Goal: Information Seeking & Learning: Learn about a topic

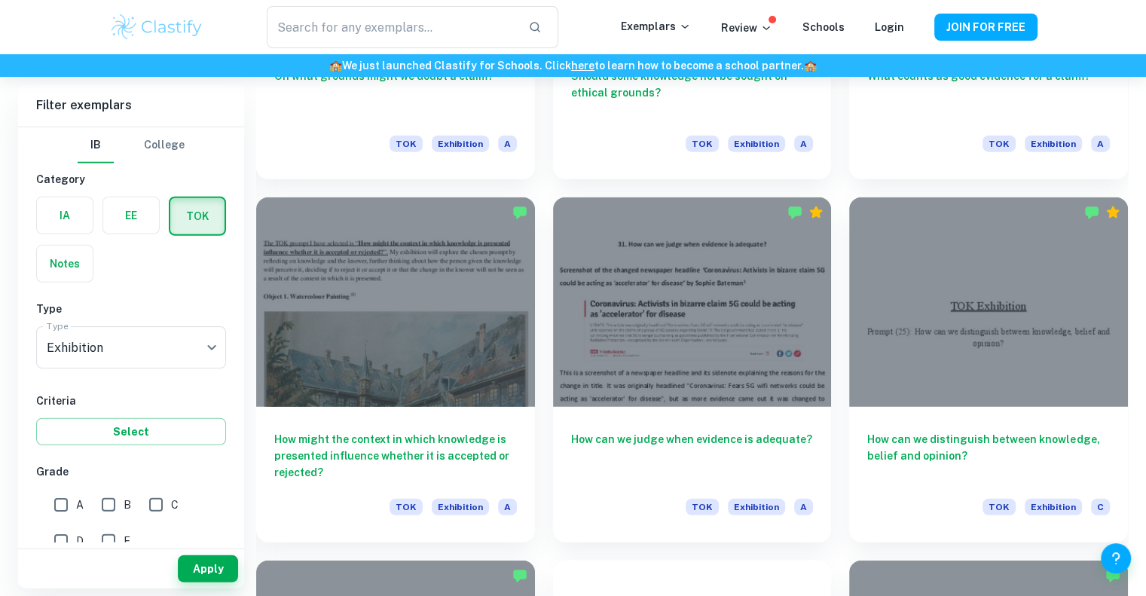
scroll to position [3941, 0]
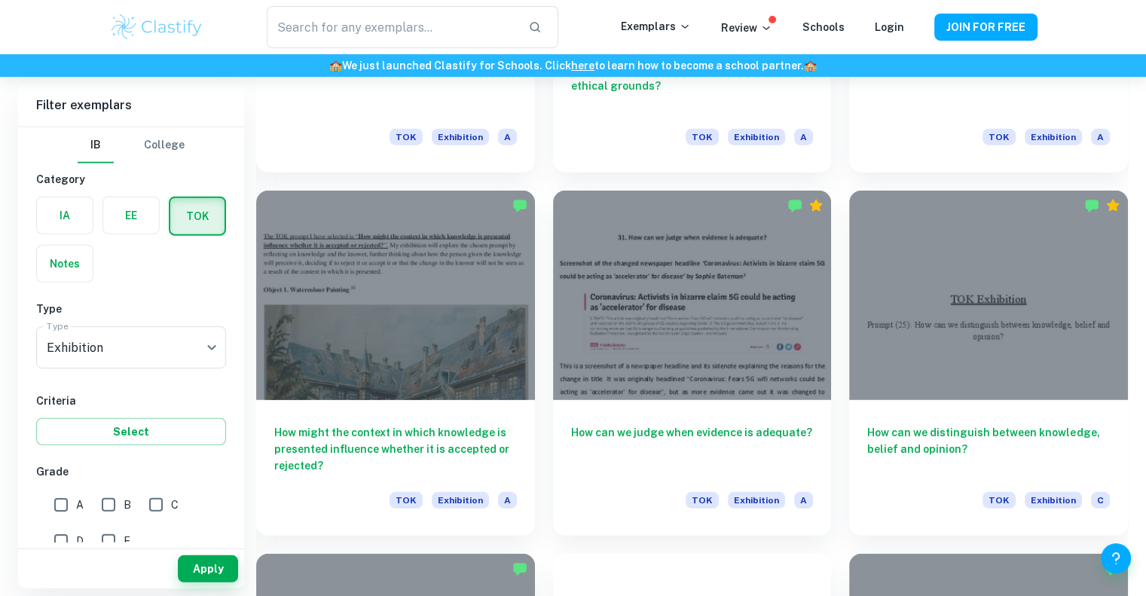
drag, startPoint x: 1155, startPoint y: 103, endPoint x: 1156, endPoint y: 410, distance: 306.5
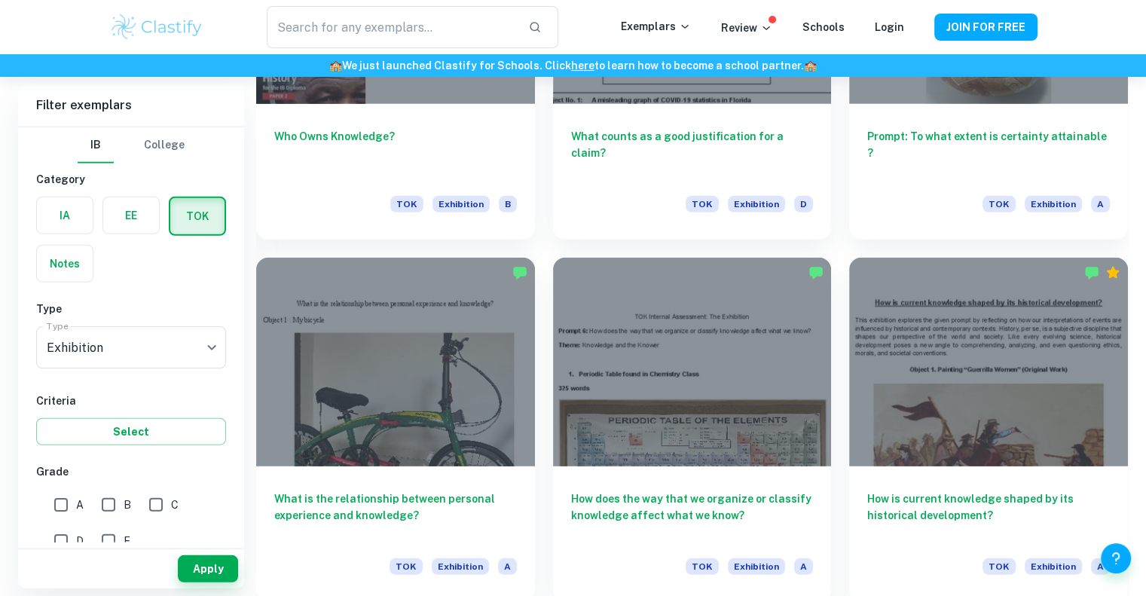
scroll to position [9691, 0]
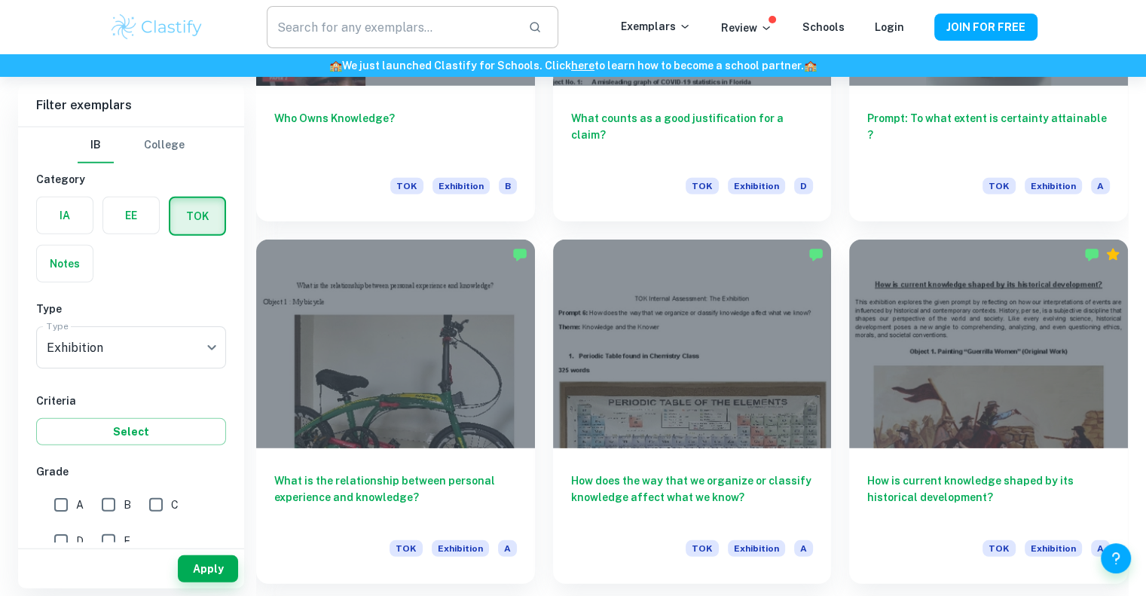
click at [430, 33] on input "text" at bounding box center [391, 27] width 249 height 42
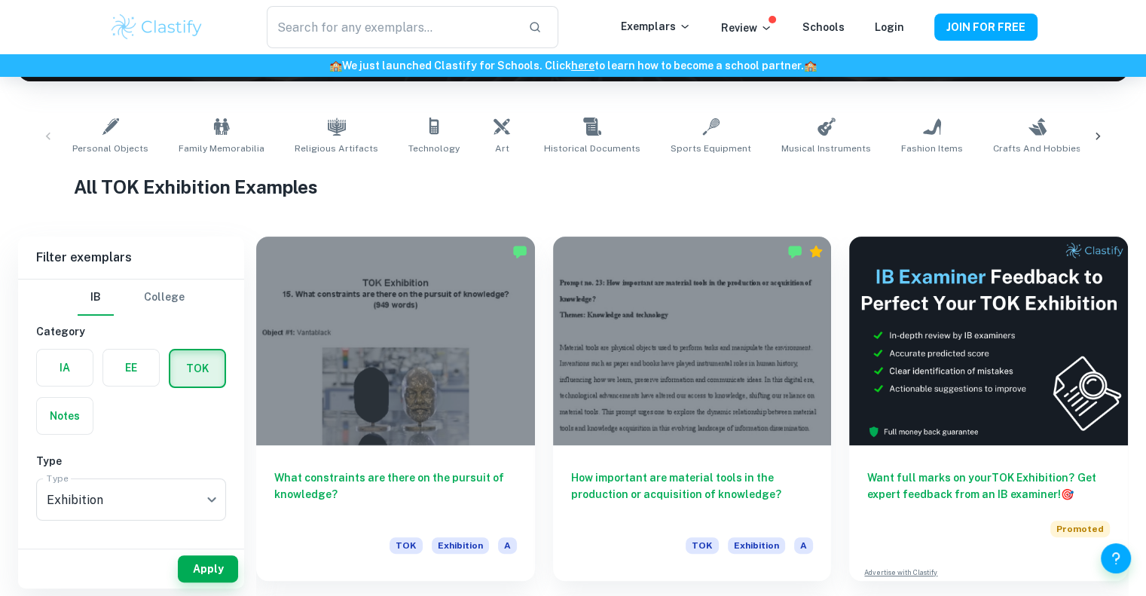
scroll to position [277, 0]
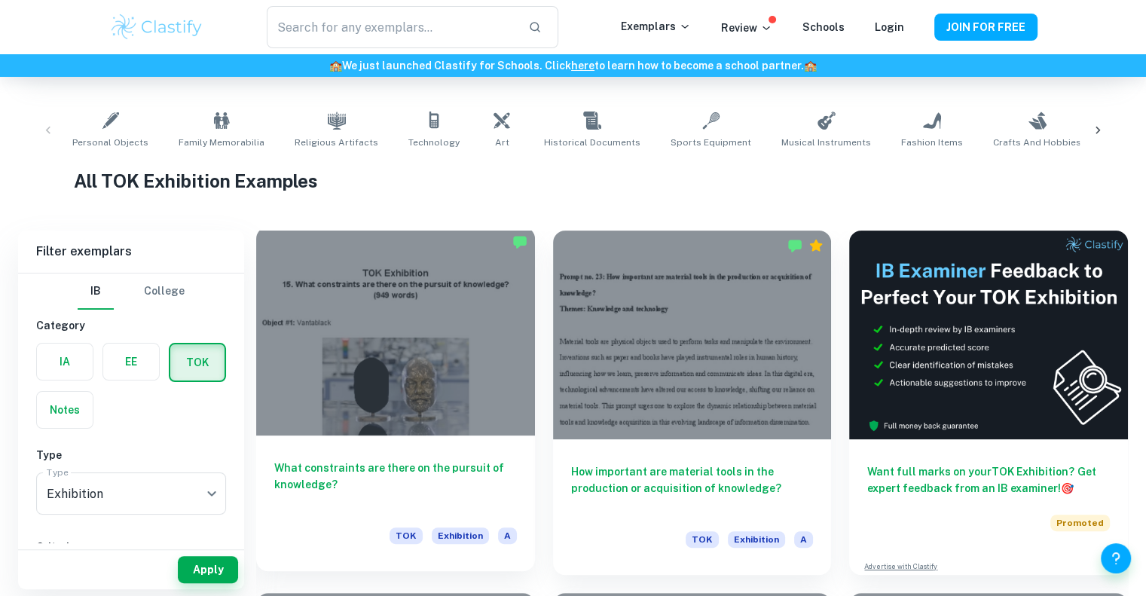
click at [451, 339] on div at bounding box center [395, 331] width 279 height 209
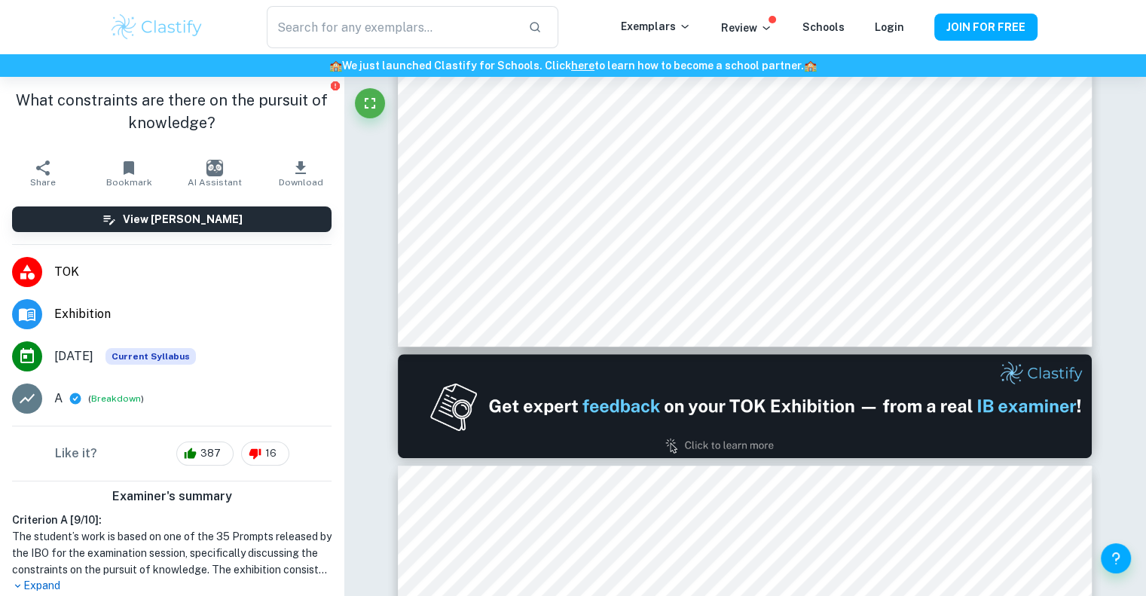
scroll to position [482, 0]
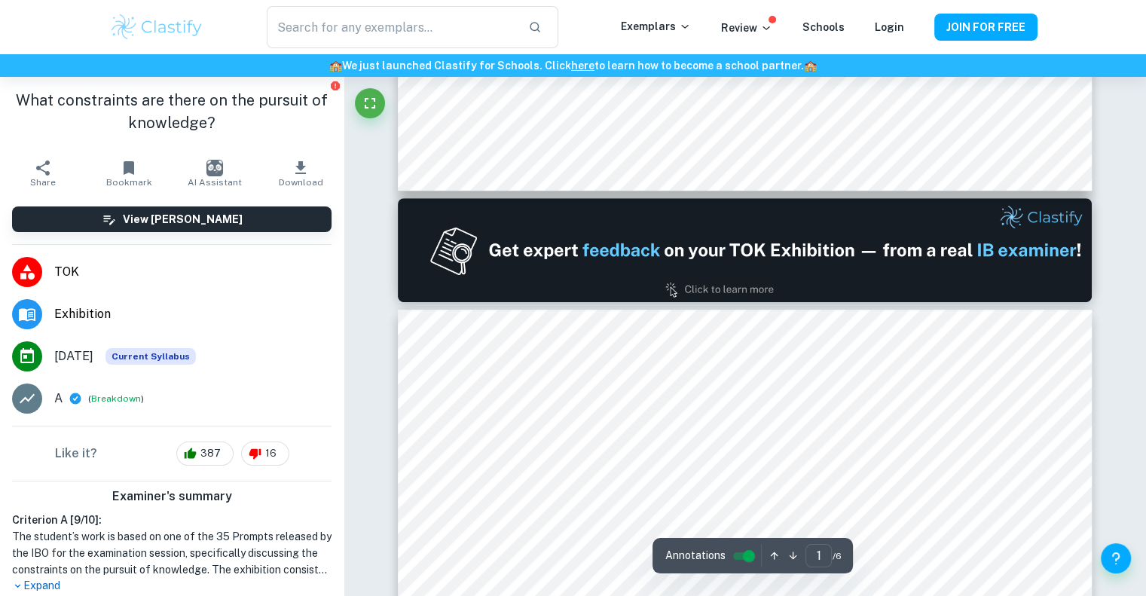
type input "2"
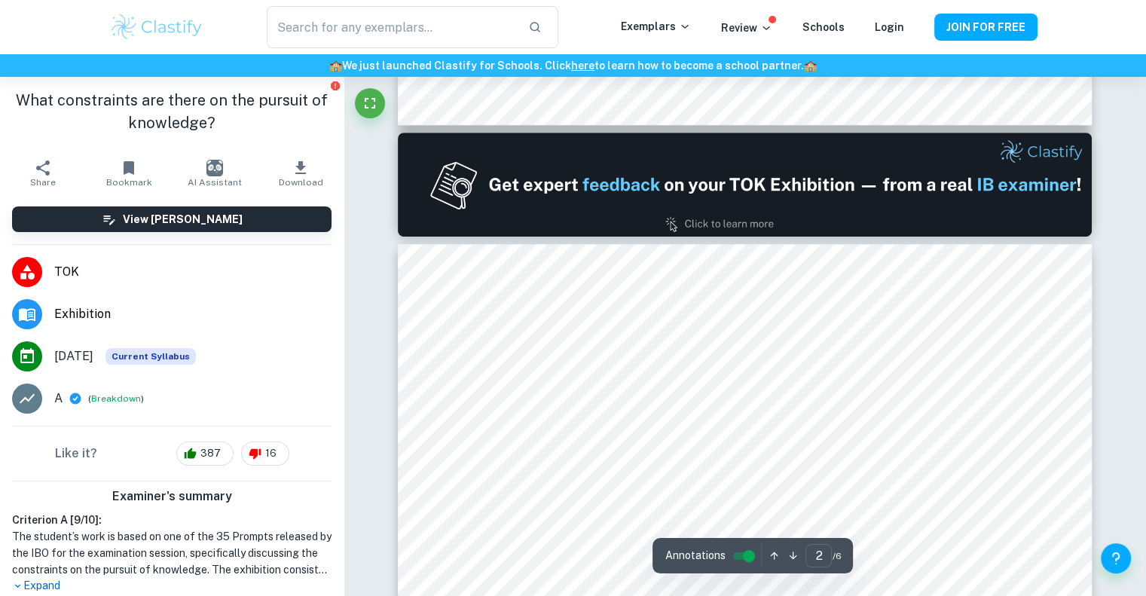
scroll to position [871, 0]
